Goal: Transaction & Acquisition: Purchase product/service

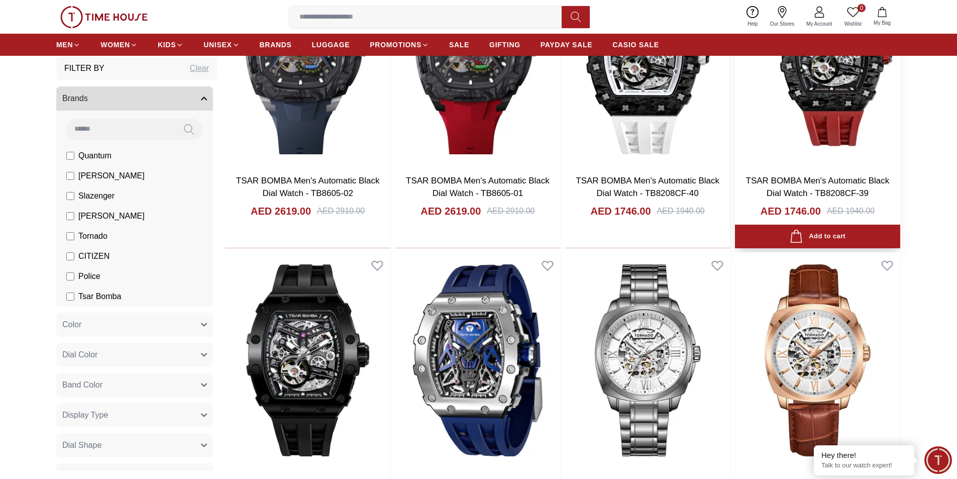
scroll to position [1156, 0]
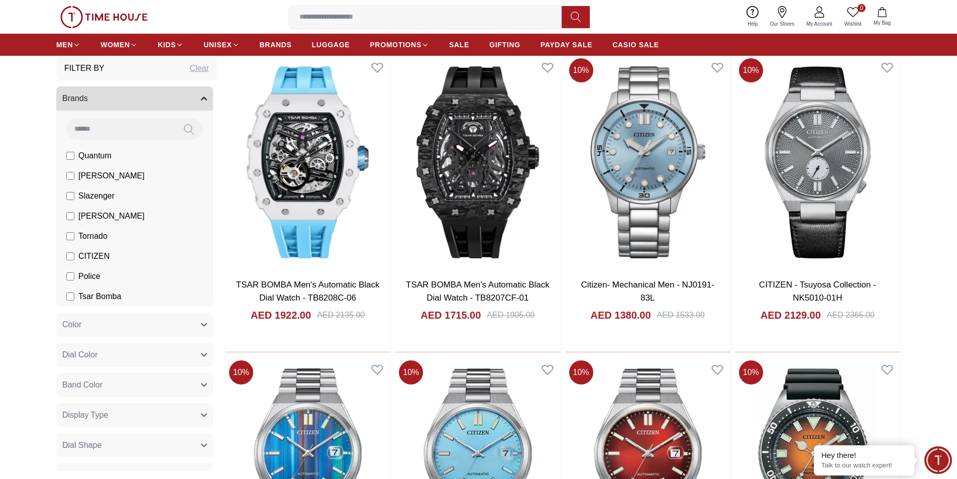
scroll to position [2562, 0]
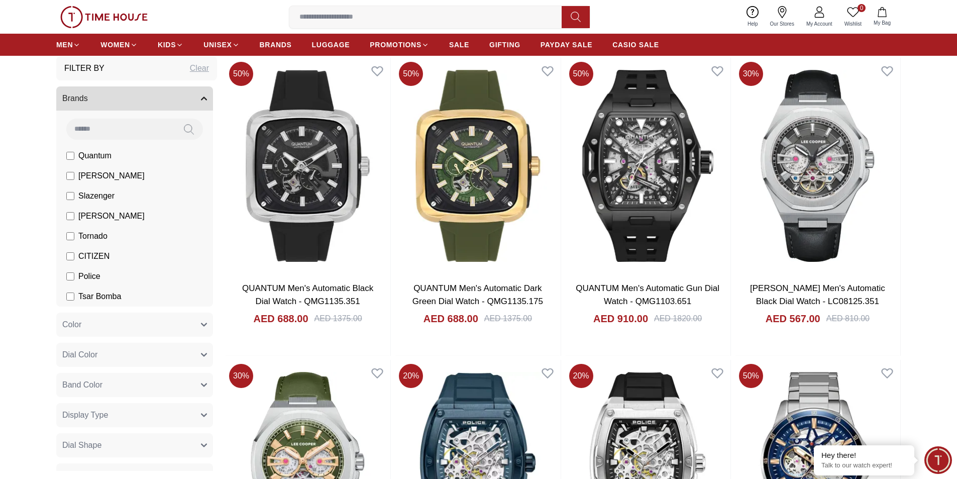
scroll to position [4069, 0]
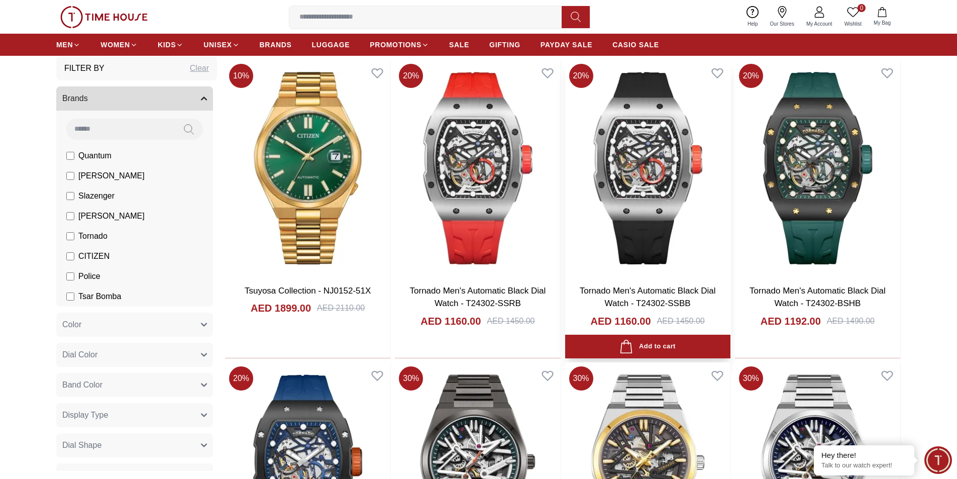
scroll to position [5124, 0]
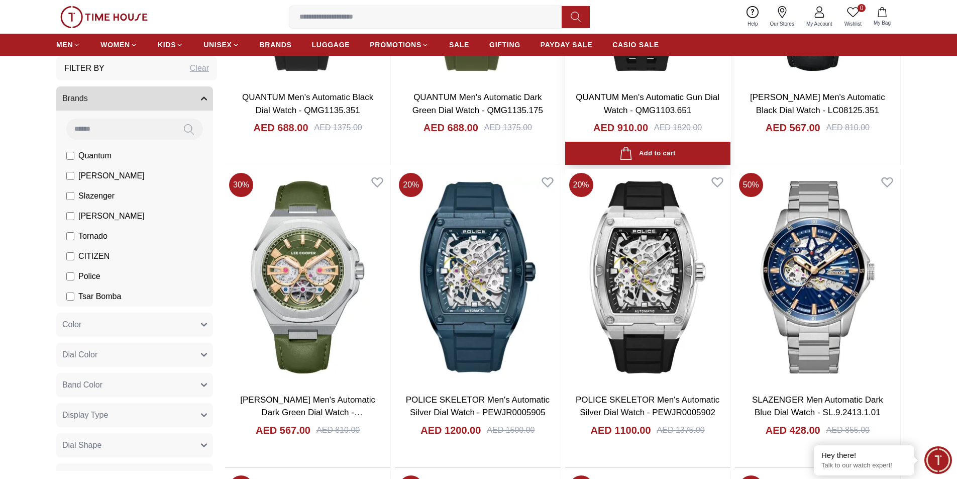
scroll to position [4260, 0]
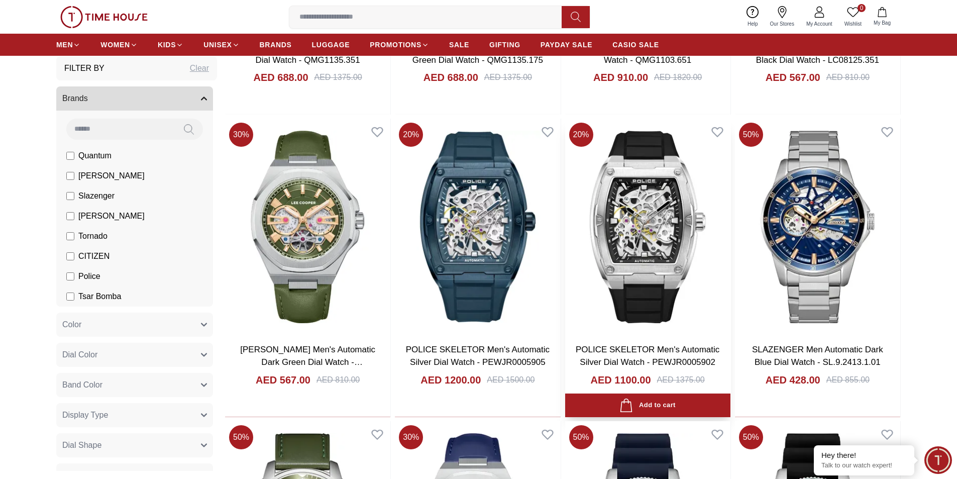
click at [650, 234] on img at bounding box center [647, 227] width 165 height 216
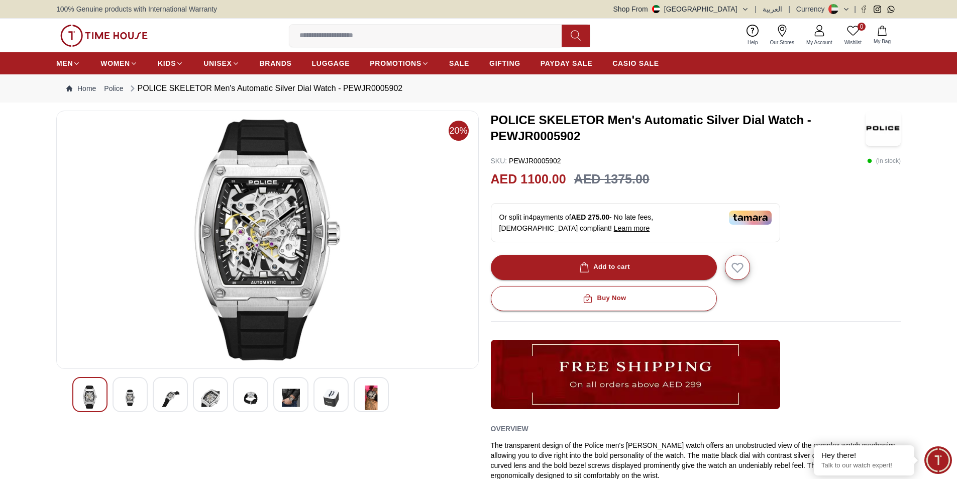
click at [131, 396] on img at bounding box center [130, 397] width 18 height 25
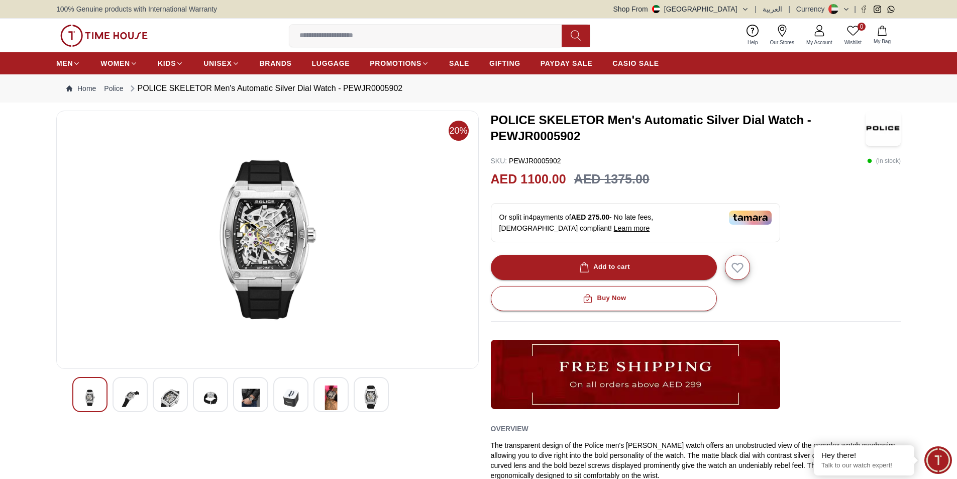
click at [170, 395] on img at bounding box center [170, 397] width 18 height 25
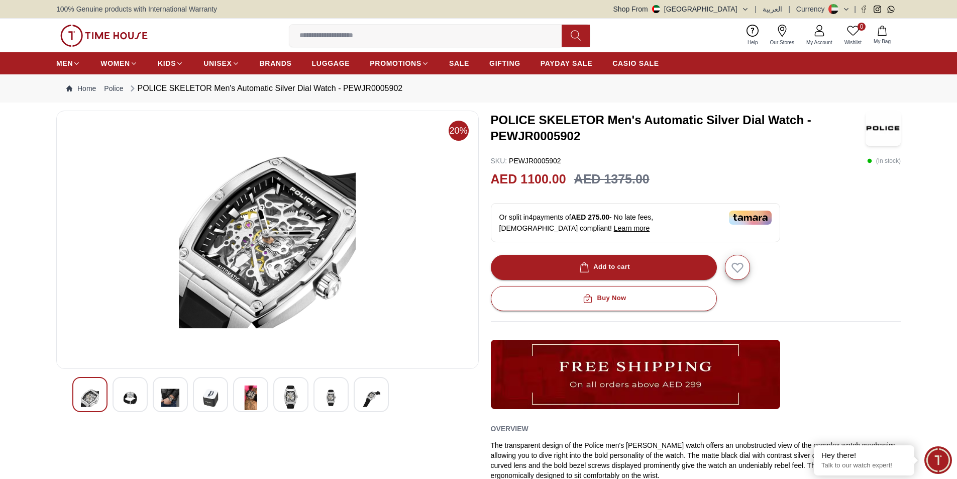
click at [202, 395] on img at bounding box center [210, 397] width 18 height 25
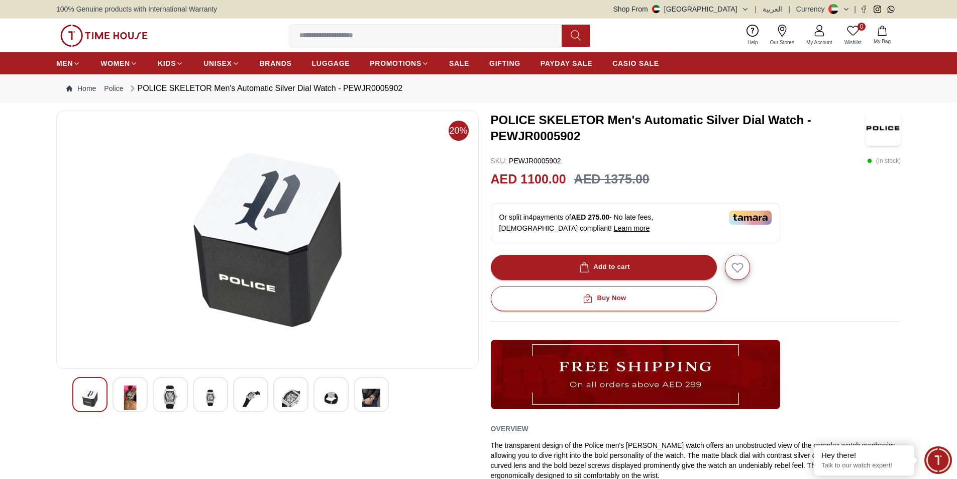
click at [245, 397] on img at bounding box center [251, 397] width 18 height 25
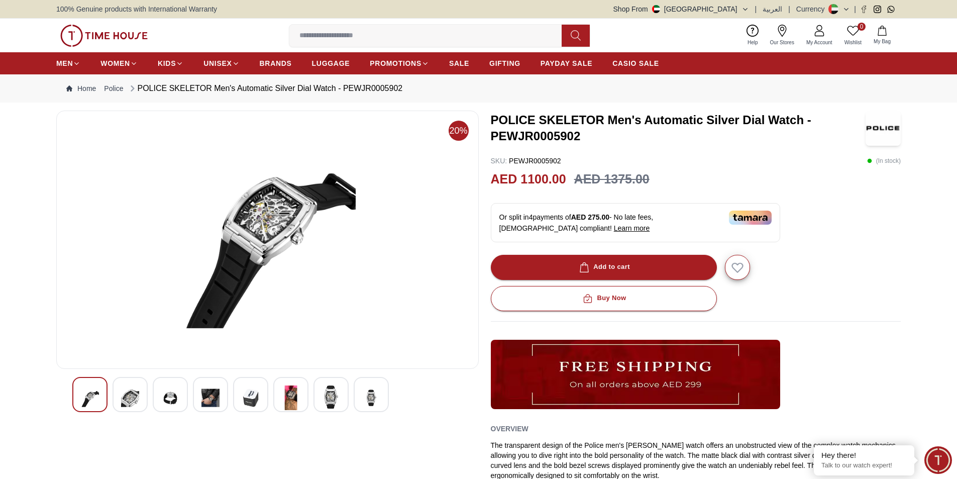
click at [280, 396] on div at bounding box center [290, 394] width 35 height 35
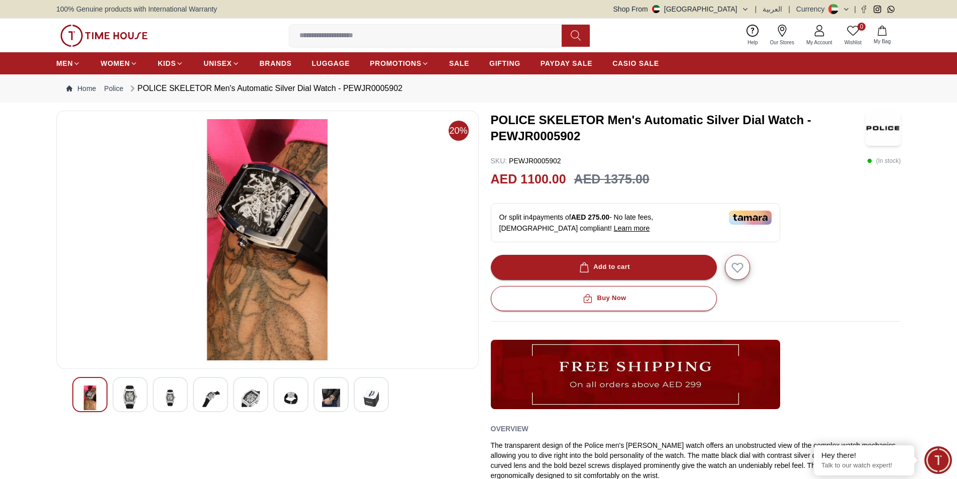
click at [325, 400] on img at bounding box center [331, 397] width 18 height 25
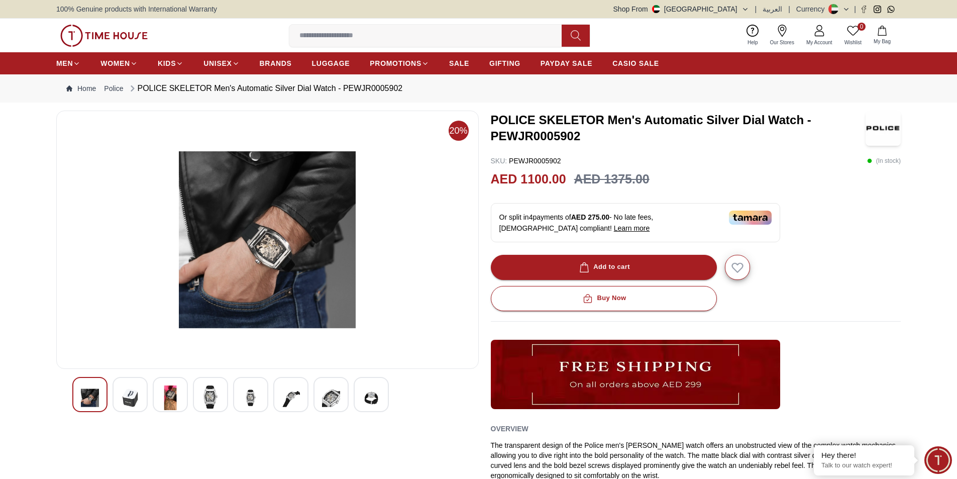
click at [370, 398] on img at bounding box center [371, 397] width 18 height 25
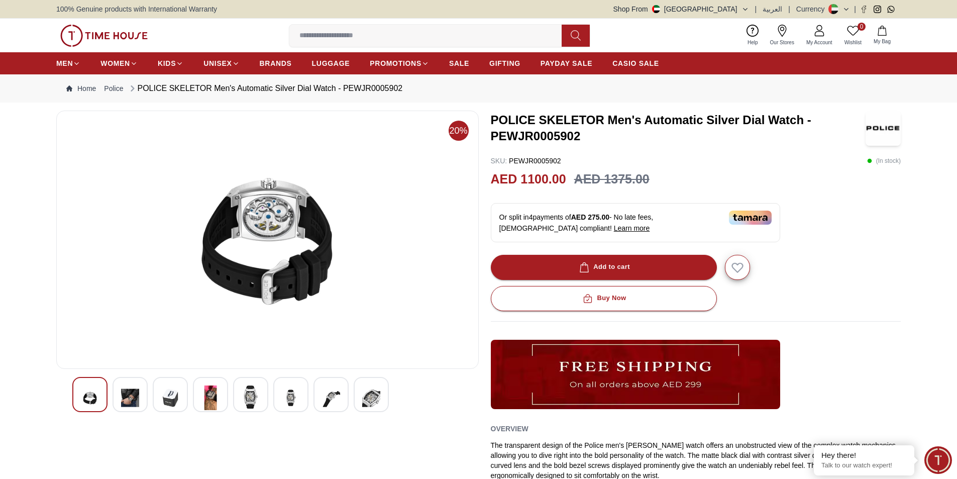
click at [336, 398] on img at bounding box center [331, 397] width 18 height 25
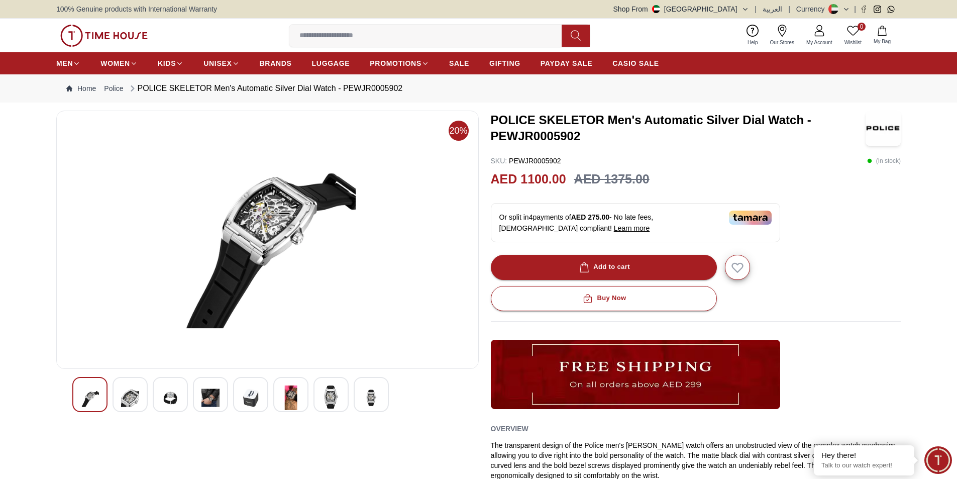
click at [292, 396] on img at bounding box center [291, 397] width 18 height 25
